Goal: Task Accomplishment & Management: Use online tool/utility

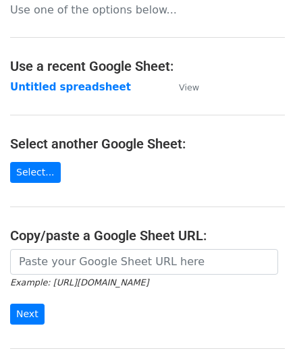
scroll to position [135, 0]
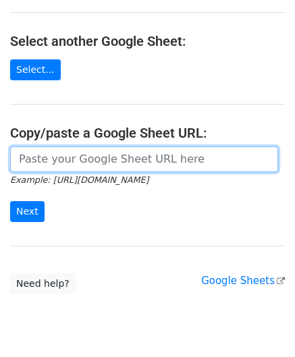
drag, startPoint x: 55, startPoint y: 153, endPoint x: 59, endPoint y: 111, distance: 42.1
click at [55, 153] on input "url" at bounding box center [144, 159] width 268 height 26
paste input "[URL][DOMAIN_NAME]"
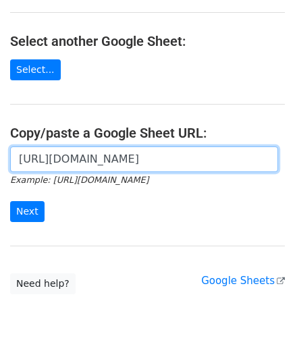
scroll to position [0, 300]
type input "[URL][DOMAIN_NAME]"
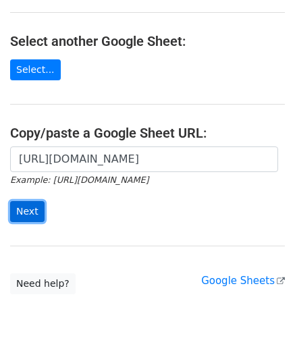
click at [29, 206] on input "Next" at bounding box center [27, 211] width 34 height 21
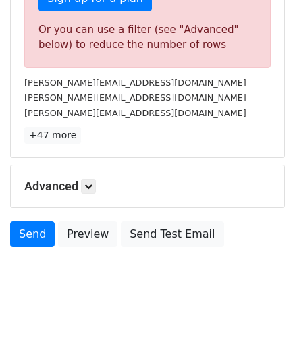
scroll to position [455, 0]
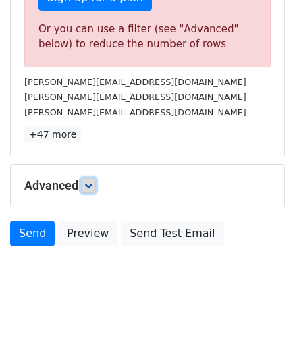
click at [92, 185] on icon at bounding box center [88, 185] width 8 height 8
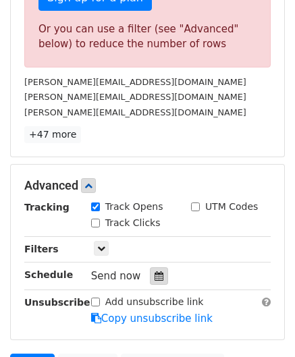
click at [154, 271] on icon at bounding box center [158, 275] width 9 height 9
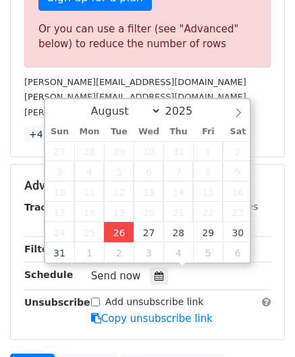
type input "[DATE] 12:00"
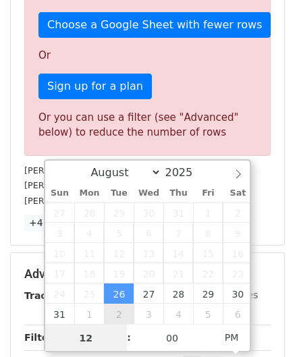
paste input "4"
type input "4"
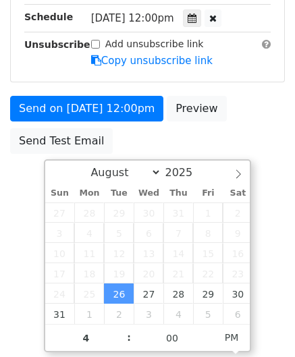
type input "[DATE] 16:00"
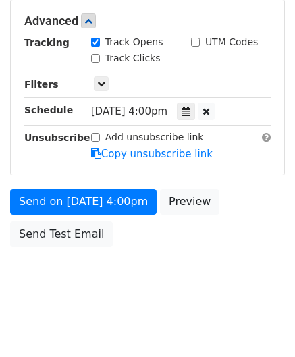
scroll to position [619, 0]
